Goal: Information Seeking & Learning: Learn about a topic

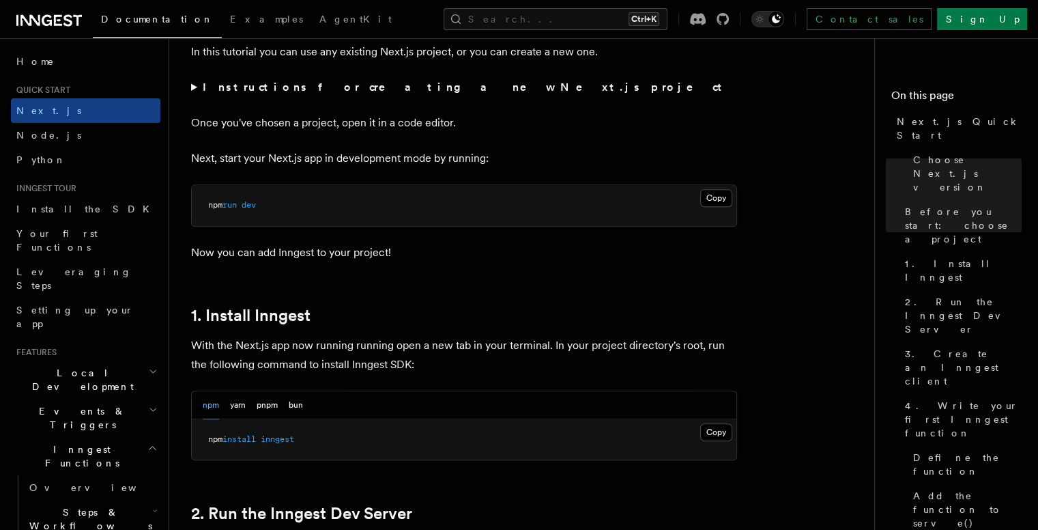
click at [287, 336] on p "With the Next.js app now running running open a new tab in your terminal. In yo…" at bounding box center [464, 355] width 546 height 38
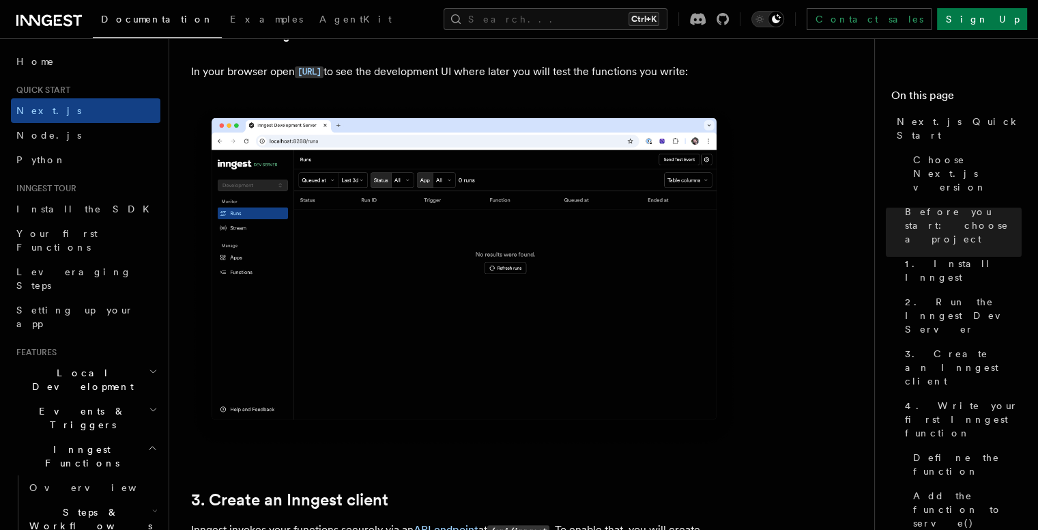
scroll to position [1177, 0]
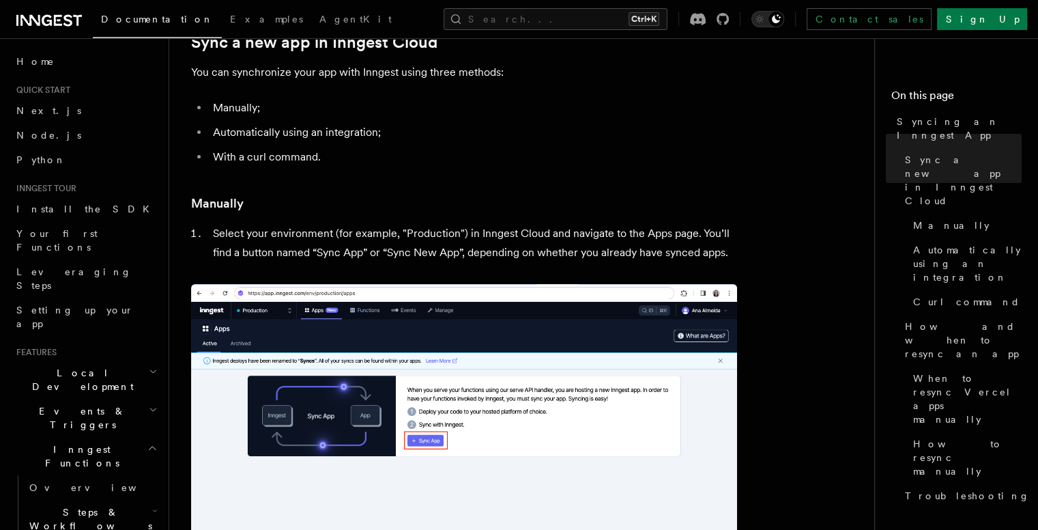
click at [274, 396] on img at bounding box center [464, 447] width 546 height 327
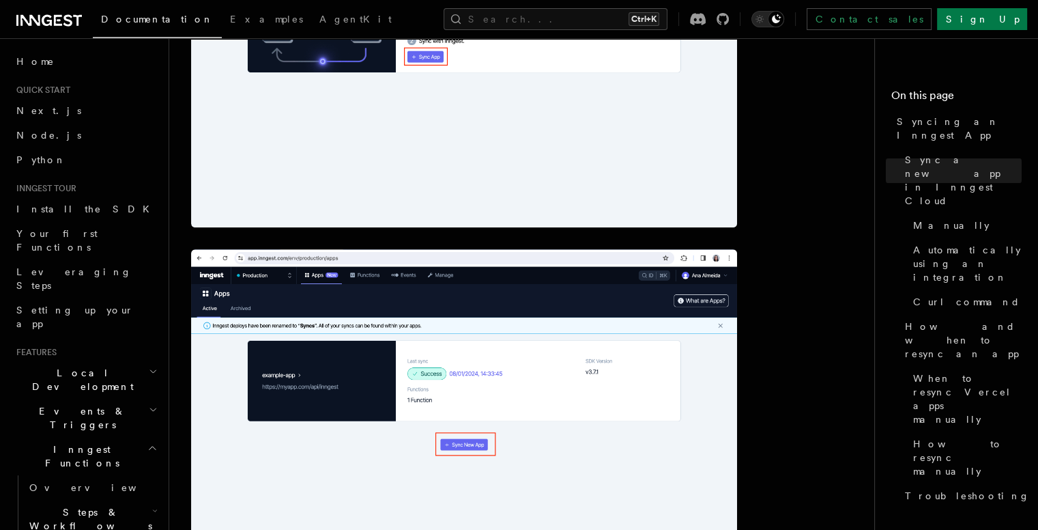
scroll to position [560, 0]
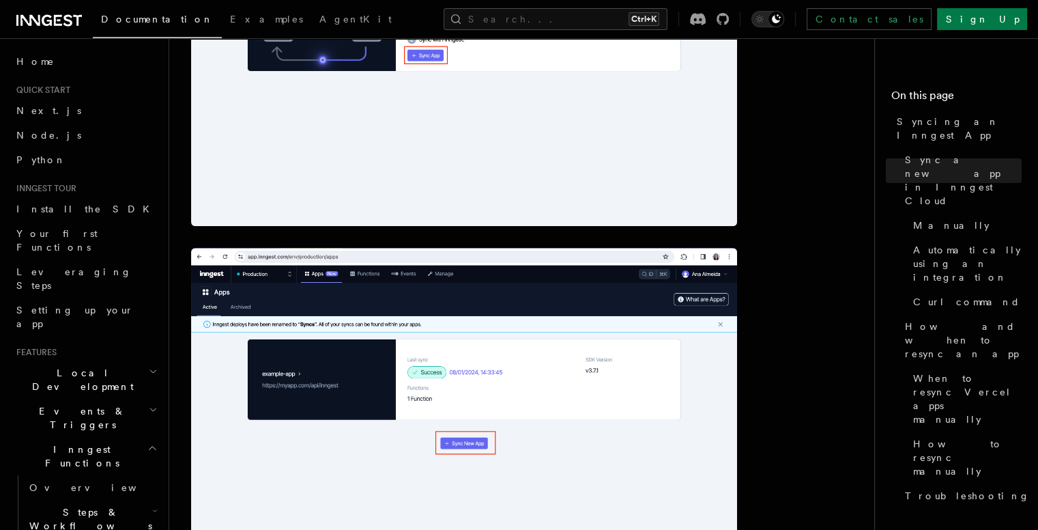
click at [297, 367] on img at bounding box center [464, 411] width 546 height 327
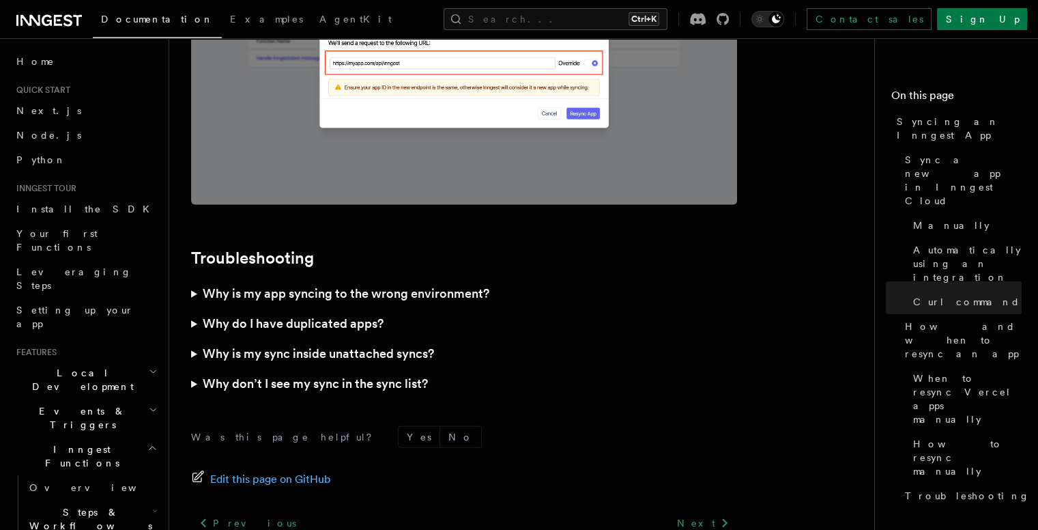
scroll to position [4003, 0]
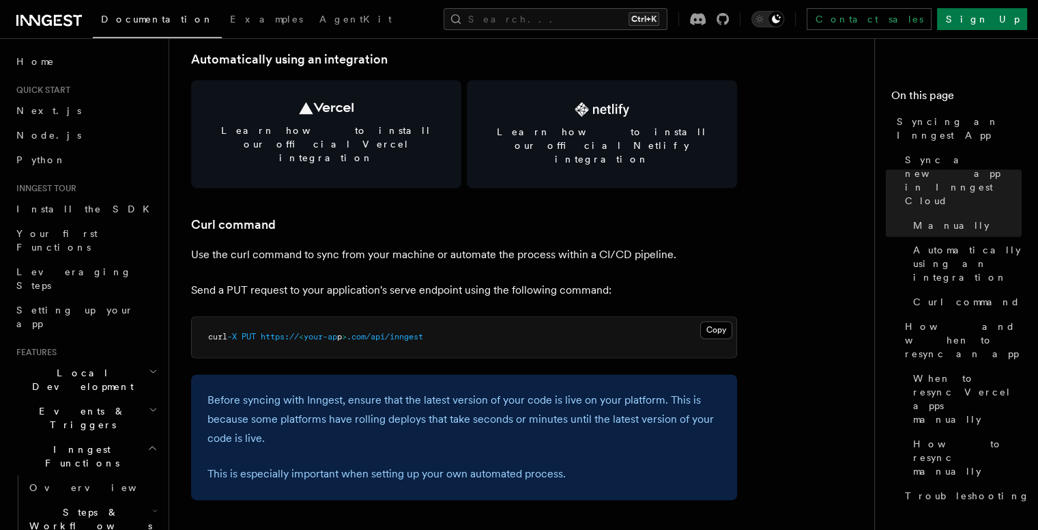
scroll to position [2081, 0]
